Goal: Find specific page/section: Find specific page/section

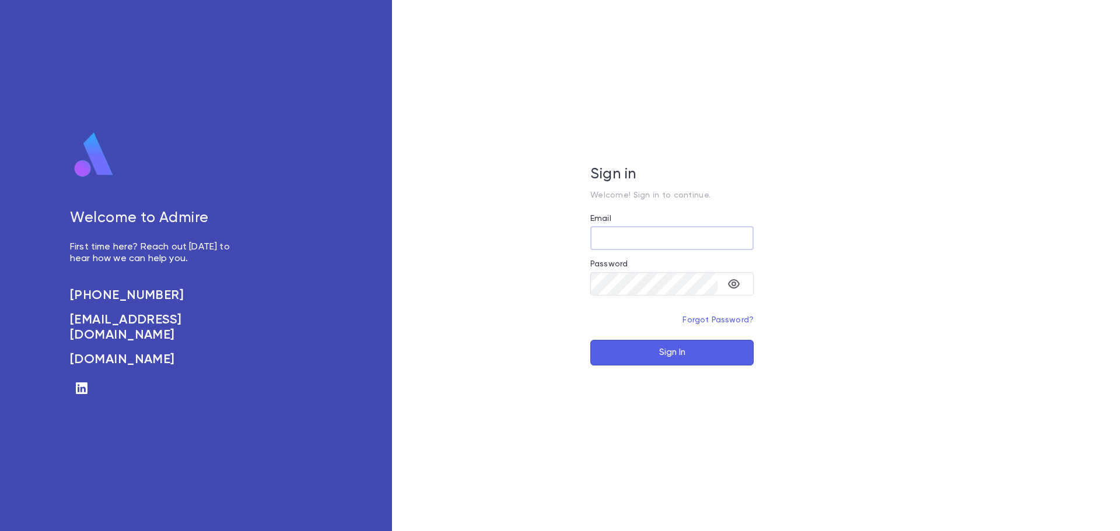
type input "**********"
click at [663, 347] on button "Sign In" at bounding box center [671, 353] width 163 height 26
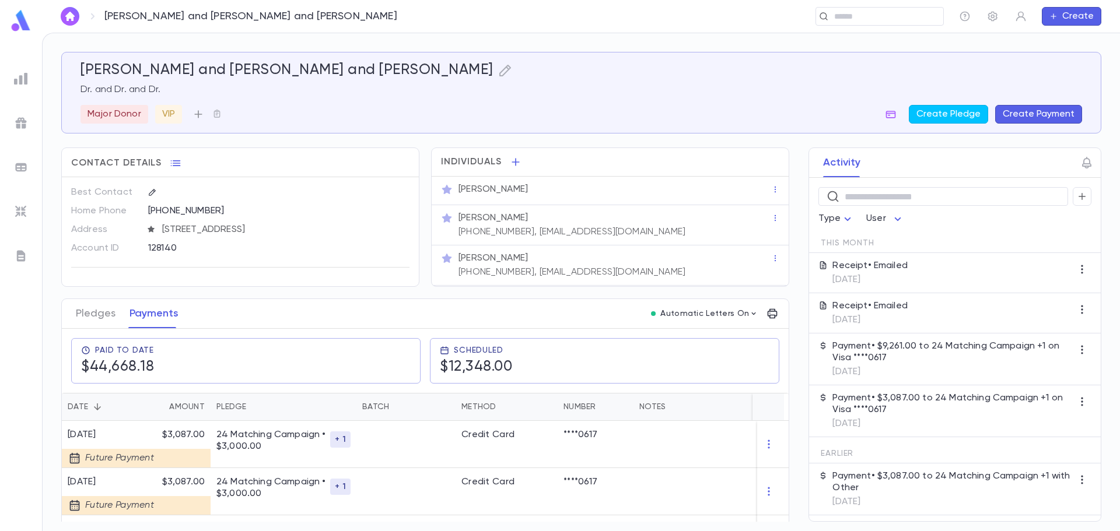
click at [201, 117] on icon "button" at bounding box center [198, 114] width 12 height 12
click at [341, 106] on div at bounding box center [560, 265] width 1120 height 531
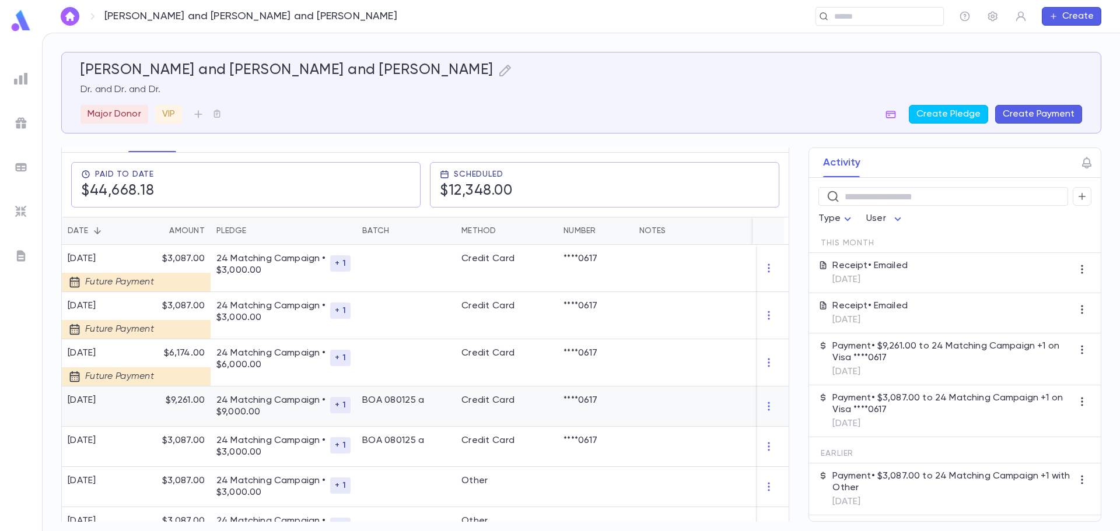
scroll to position [233, 0]
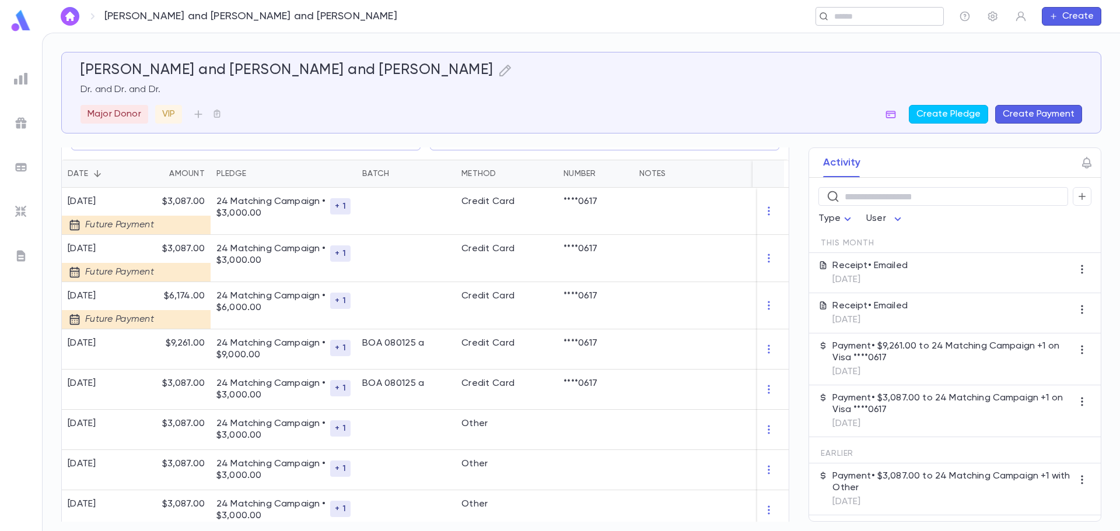
click at [903, 16] on input "text" at bounding box center [885, 16] width 108 height 11
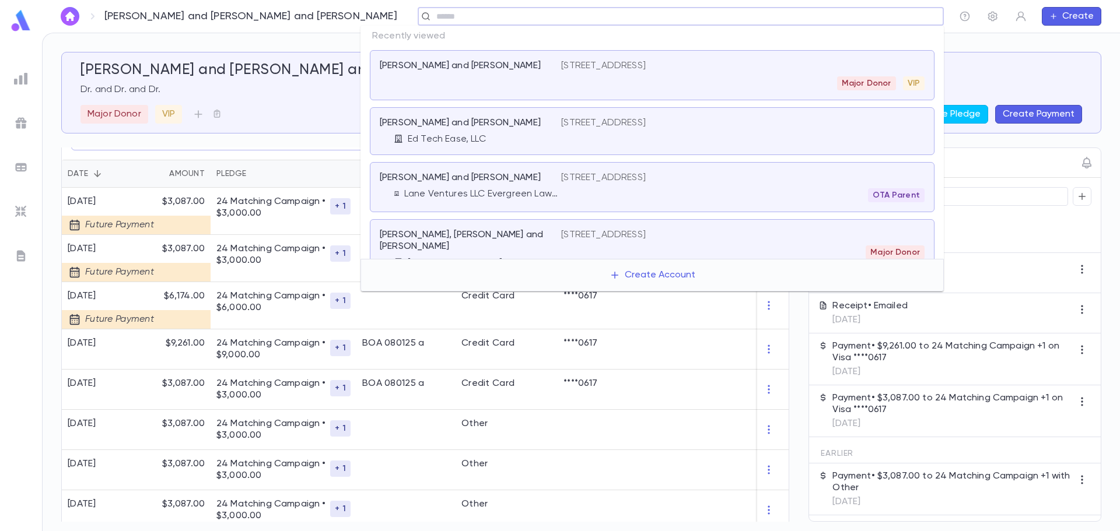
click at [505, 76] on div "Pernicone, Peter and Meira" at bounding box center [470, 75] width 181 height 30
